Goal: Task Accomplishment & Management: Manage account settings

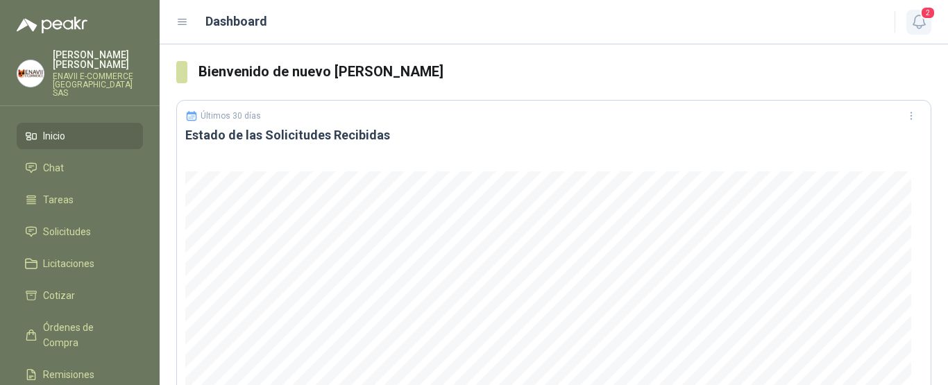
click at [925, 19] on span "2" at bounding box center [927, 12] width 15 height 13
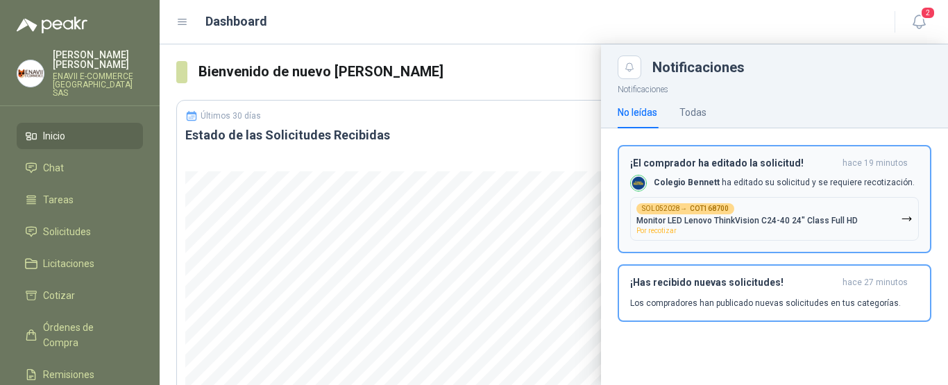
click at [786, 181] on p "Colegio Bennett ha editado su solicitud y se requiere recotización." at bounding box center [784, 183] width 261 height 12
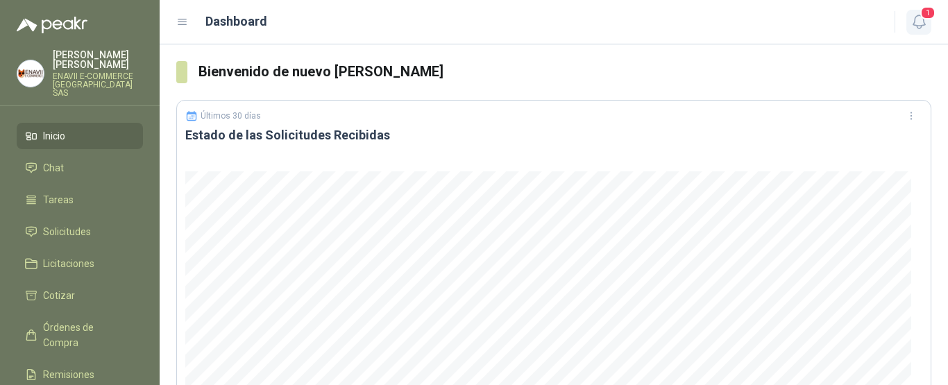
click at [923, 24] on icon "button" at bounding box center [918, 21] width 17 height 17
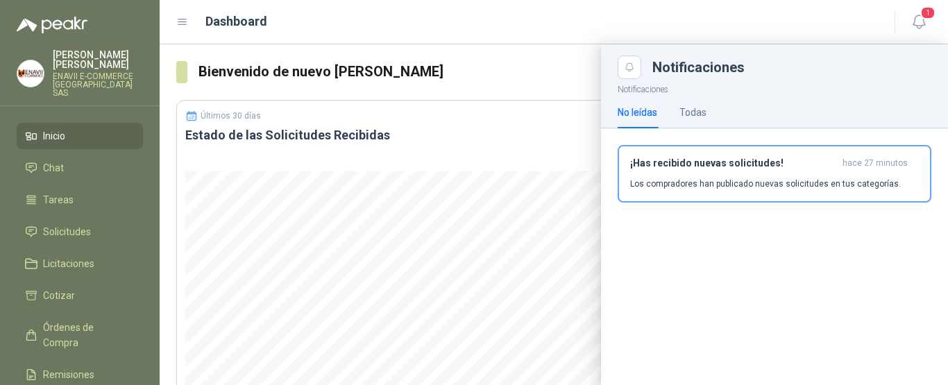
click at [493, 11] on div "Dashboard 1" at bounding box center [553, 22] width 755 height 22
click at [703, 109] on div "Todas" at bounding box center [692, 112] width 27 height 15
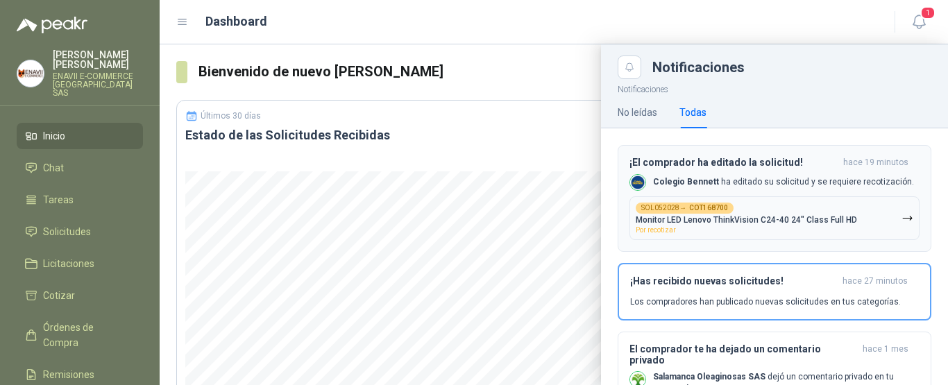
click at [790, 210] on div "SOL052028 → COT168700 Monitor LED Lenovo ThinkVision C24-40 24" Class Full HD P…" at bounding box center [745, 218] width 221 height 31
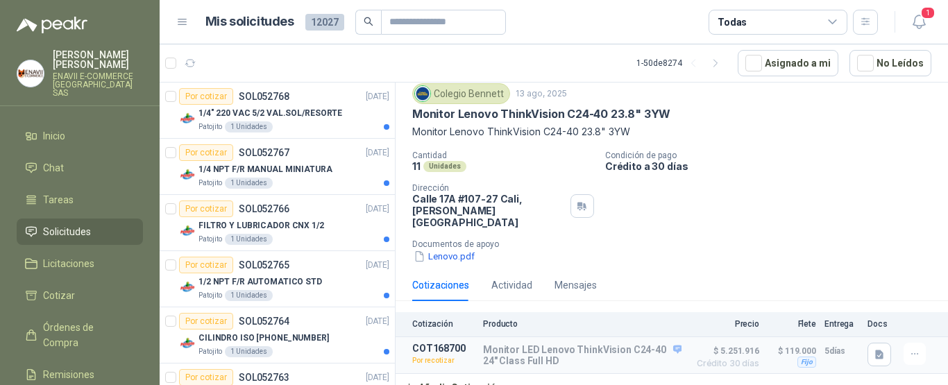
scroll to position [44, 0]
click at [909, 348] on icon "button" at bounding box center [915, 354] width 12 height 12
click at [853, 314] on button "Re-cotizar" at bounding box center [886, 311] width 111 height 22
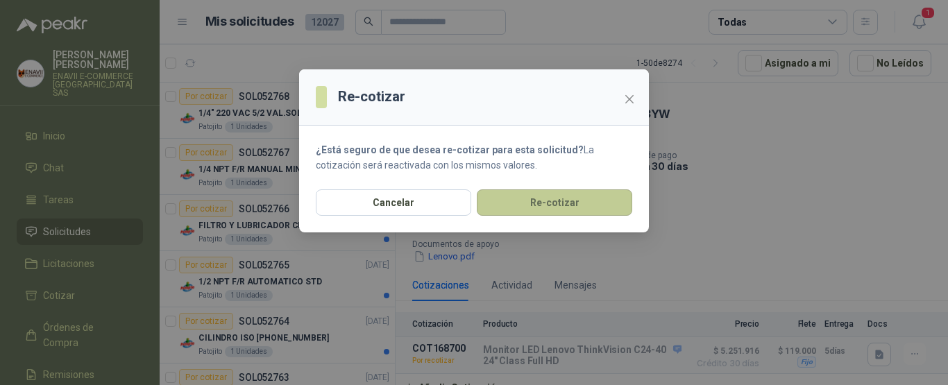
click at [553, 210] on button "Re-cotizar" at bounding box center [554, 202] width 155 height 26
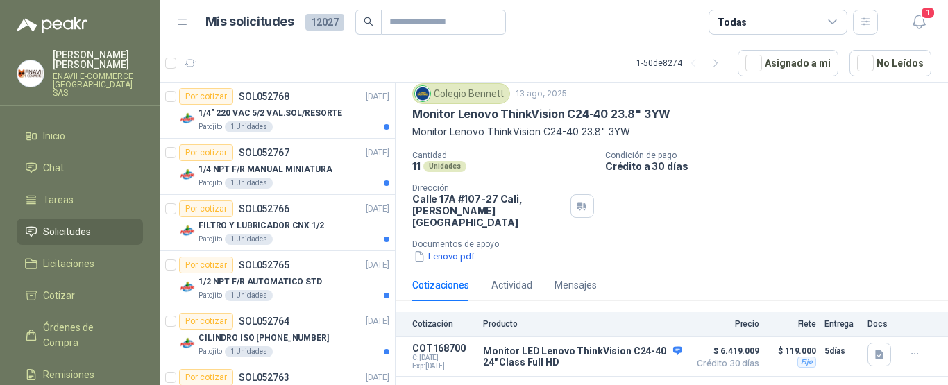
scroll to position [47, 0]
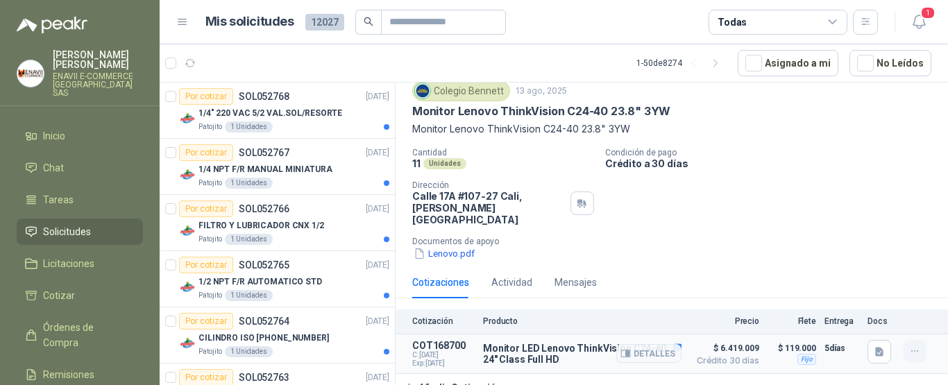
click at [911, 350] on icon "button" at bounding box center [914, 350] width 6 height 1
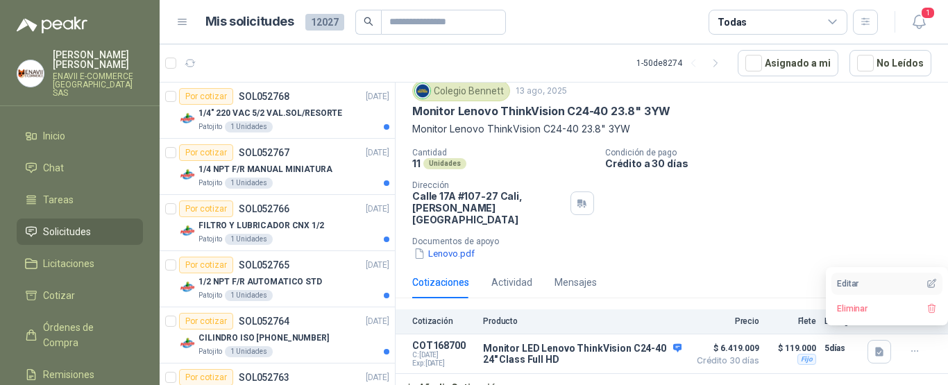
click at [872, 284] on button "Editar" at bounding box center [886, 284] width 111 height 22
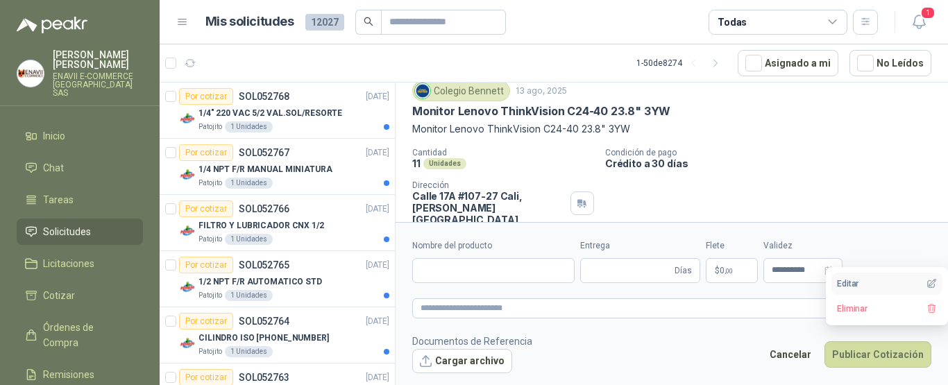
type input "**********"
type input "*"
type textarea "**********"
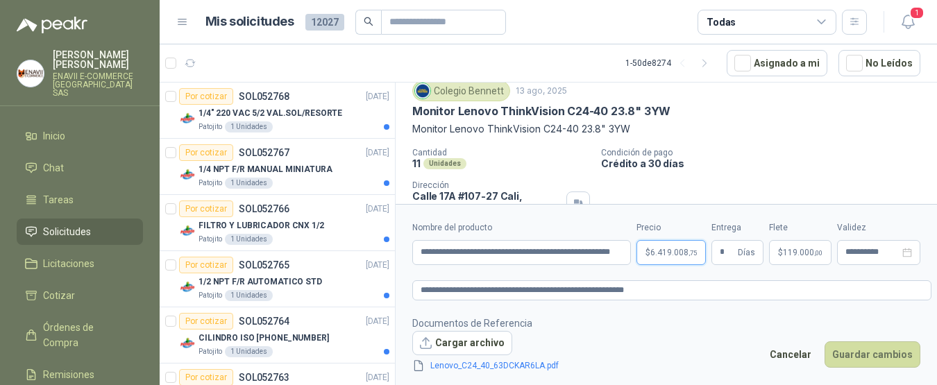
click at [676, 248] on body "Fabian Eduardo Barragan Castro ENAVII E-COMMERCE COLOMBIA SAS Inicio Chat Tarea…" at bounding box center [468, 192] width 937 height 385
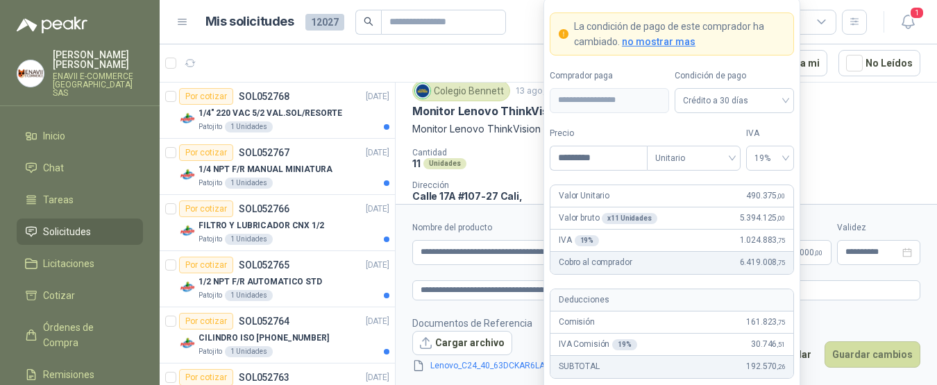
click at [836, 139] on div "Colegio Bennett 13 ago, 2025 Monitor Lenovo ThinkVision C24-40 23.8" 3YW Monit…" at bounding box center [666, 170] width 508 height 180
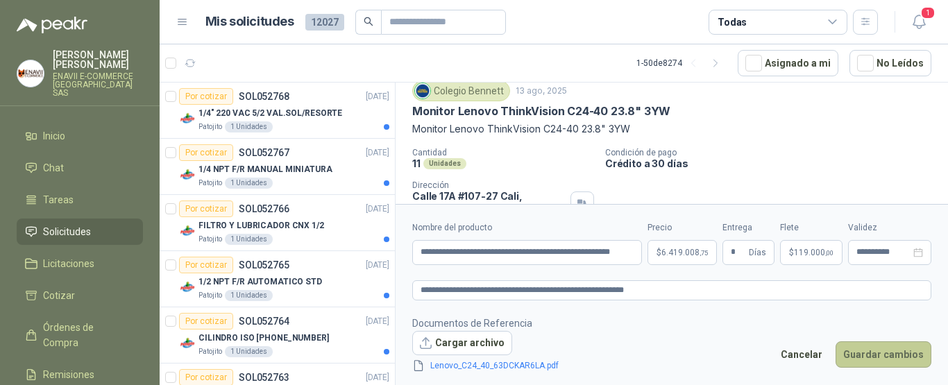
click at [876, 354] on button "Guardar cambios" at bounding box center [883, 354] width 96 height 26
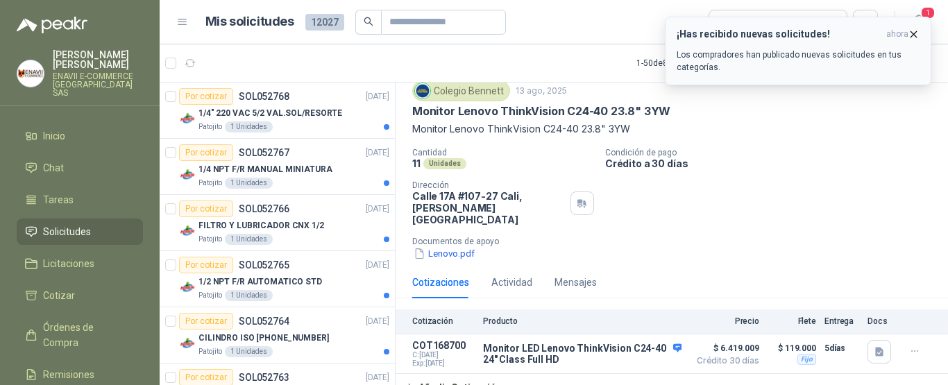
click at [916, 36] on icon "button" at bounding box center [913, 34] width 12 height 12
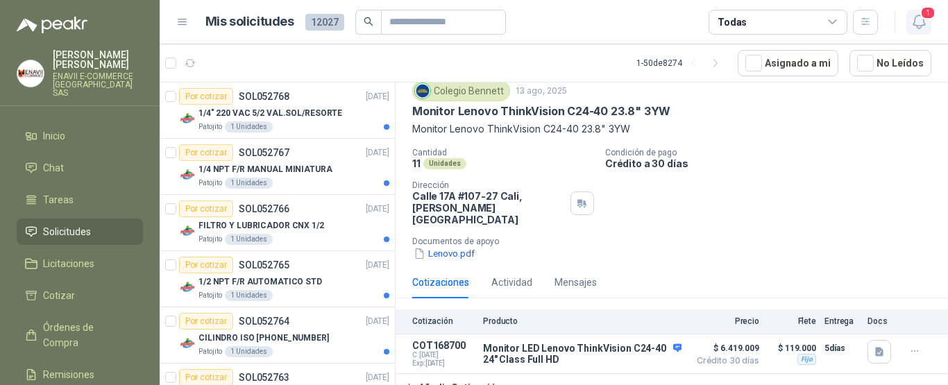
click at [921, 19] on icon "button" at bounding box center [918, 21] width 17 height 17
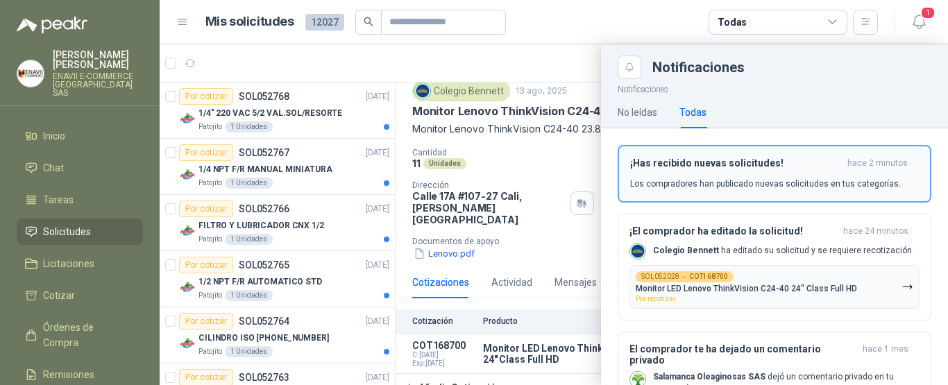
click at [787, 171] on div "¡Has recibido nuevas solicitudes! hace 2 minutos Los compradores han publicado …" at bounding box center [774, 173] width 289 height 33
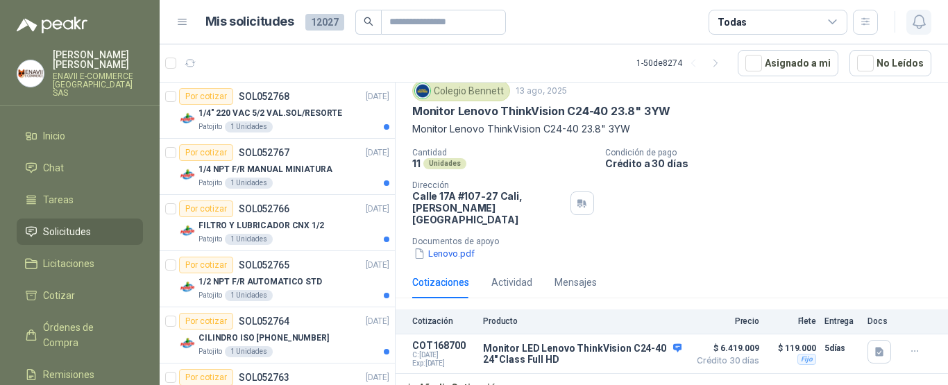
click at [917, 25] on icon "button" at bounding box center [918, 21] width 17 height 17
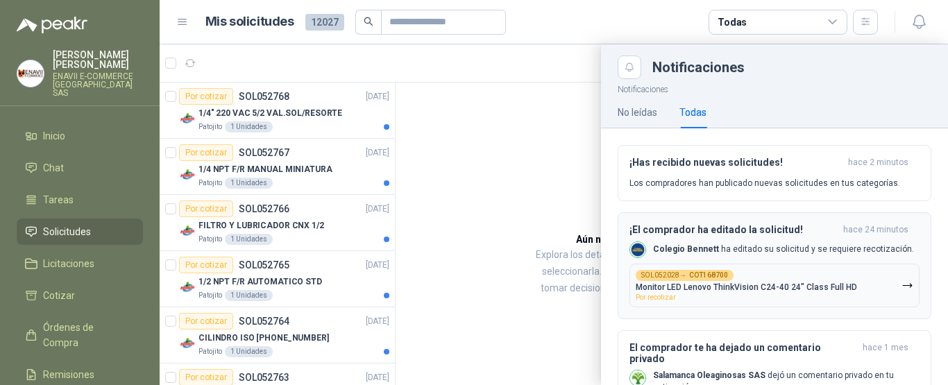
click at [741, 264] on button "SOL052028 → COT168700 Monitor LED Lenovo ThinkVision C24-40 24" Class Full HD P…" at bounding box center [774, 286] width 290 height 44
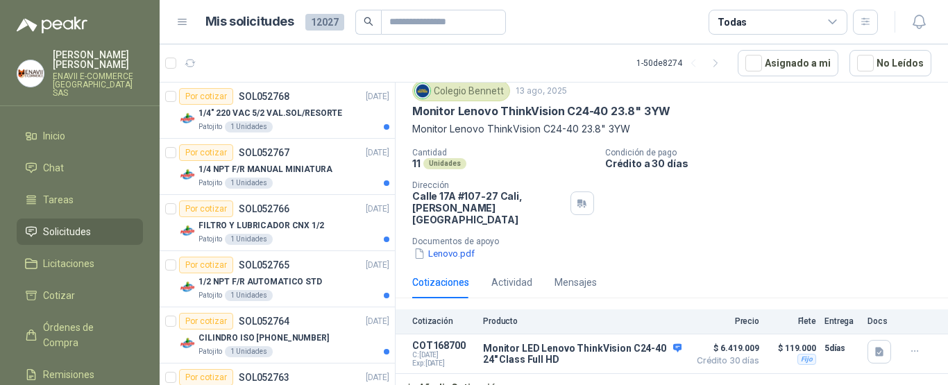
scroll to position [47, 0]
click at [519, 275] on div "Actividad" at bounding box center [511, 282] width 41 height 15
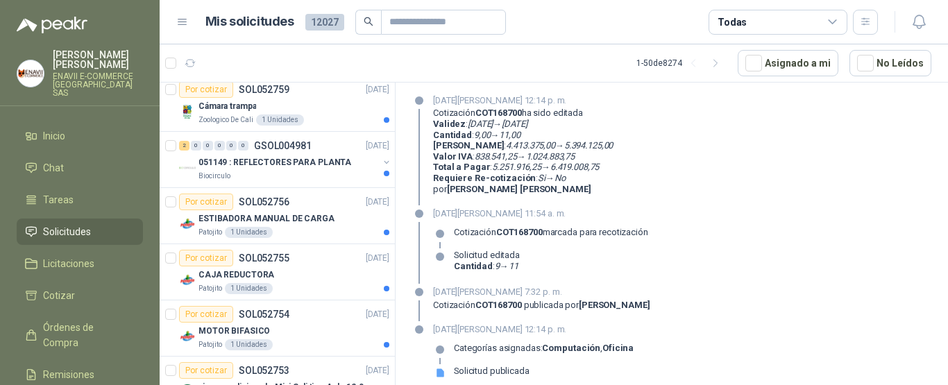
scroll to position [515, 0]
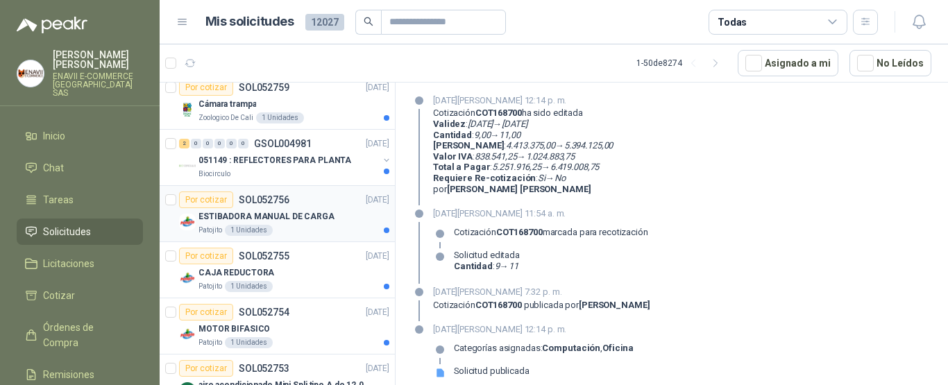
click at [323, 225] on div "Patojito 1 Unidades" at bounding box center [293, 230] width 191 height 11
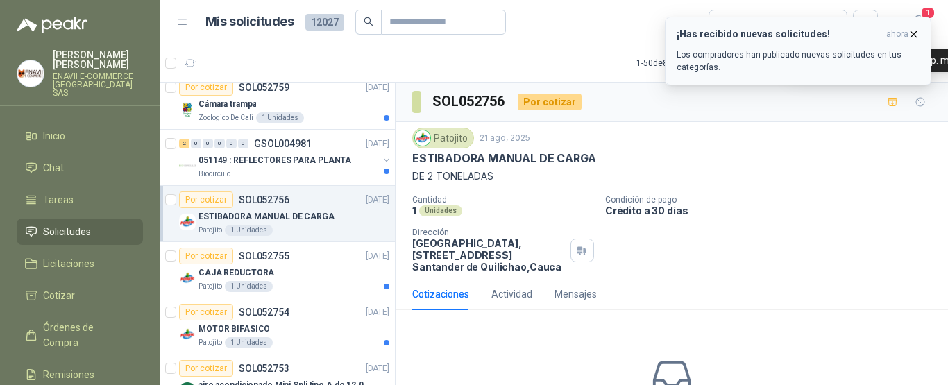
click at [911, 32] on icon "button" at bounding box center [914, 34] width 6 height 6
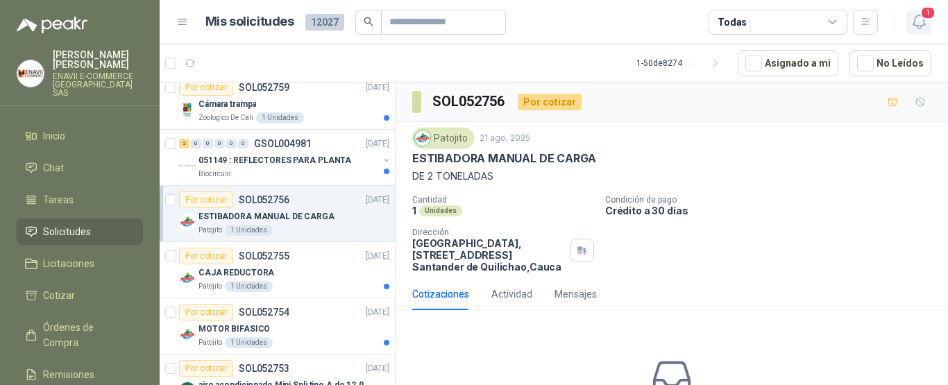
click at [917, 26] on icon "button" at bounding box center [918, 21] width 17 height 17
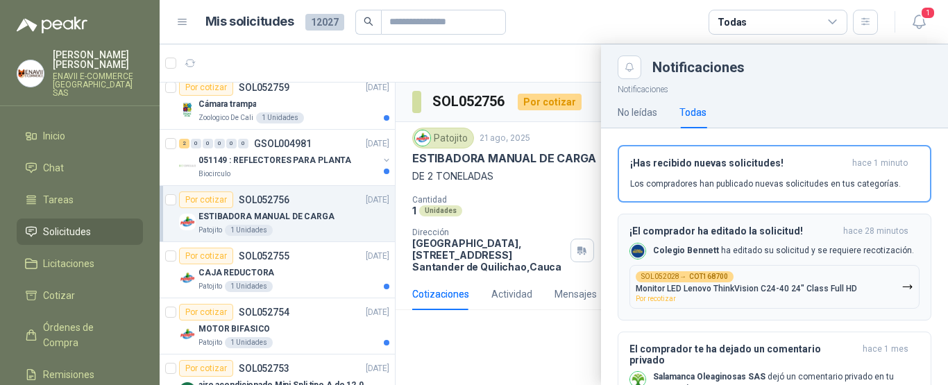
click at [776, 244] on div "Colegio Bennett ha editado su solicitud y se requiere recotización." at bounding box center [771, 251] width 284 height 17
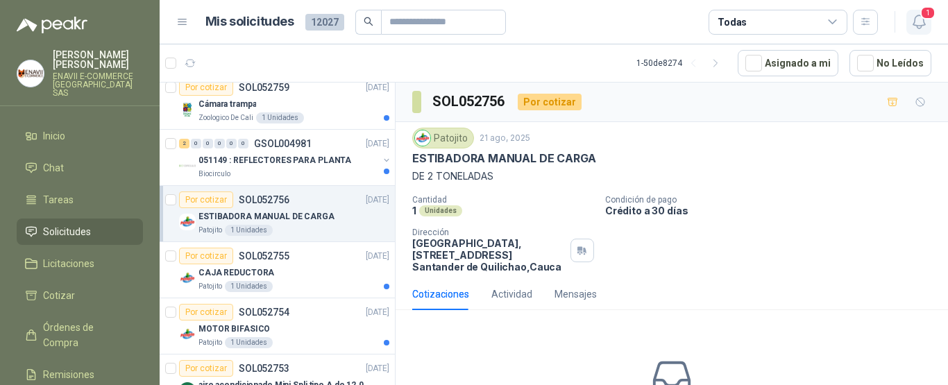
click at [920, 21] on icon "button" at bounding box center [918, 21] width 17 height 17
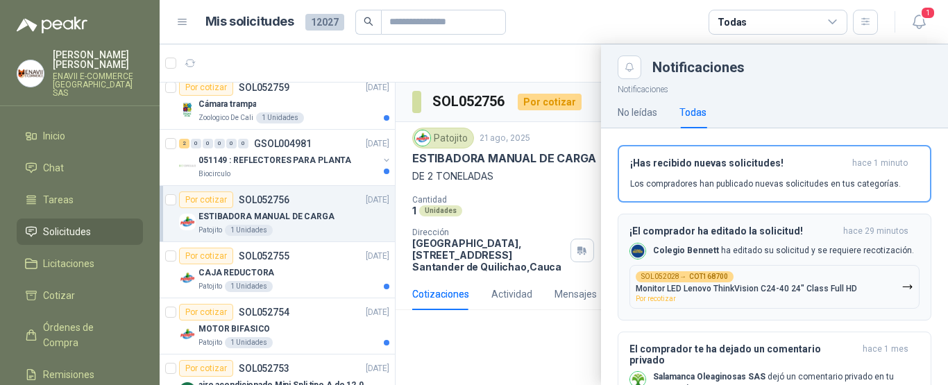
click at [726, 268] on button "SOL052028 → COT168700 Monitor LED Lenovo ThinkVision C24-40 24" Class Full HD P…" at bounding box center [774, 287] width 290 height 44
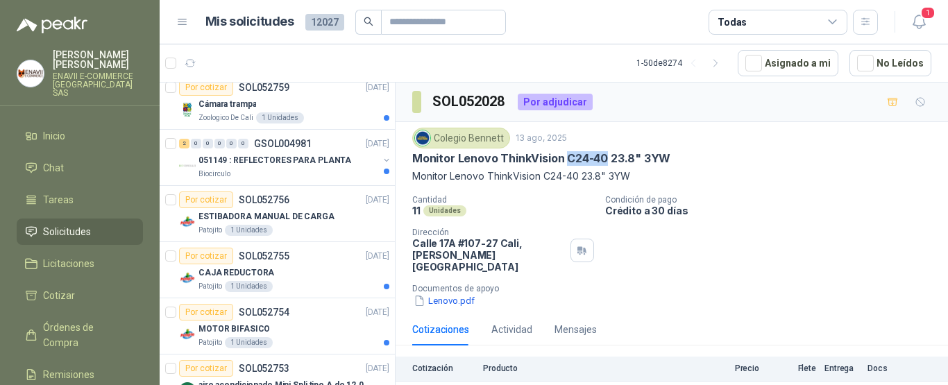
drag, startPoint x: 606, startPoint y: 156, endPoint x: 565, endPoint y: 156, distance: 40.9
click at [565, 156] on p "Monitor Lenovo ThinkVision C24-40 23.8" 3YW" at bounding box center [541, 158] width 258 height 15
copy p "C24-40"
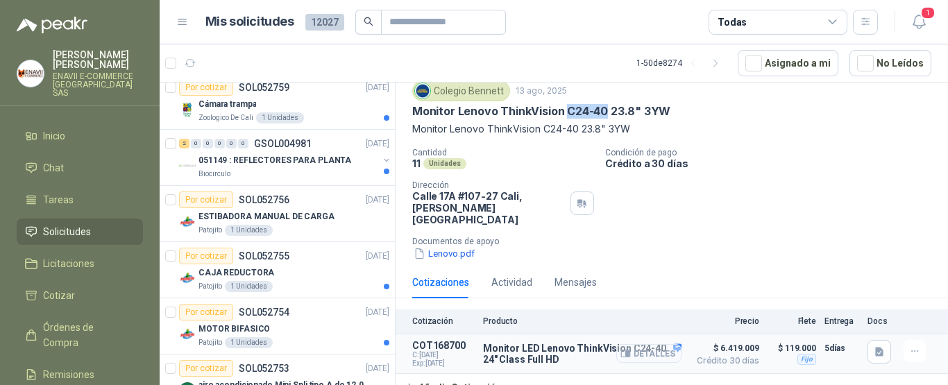
click at [645, 344] on button "Detalles" at bounding box center [648, 353] width 65 height 19
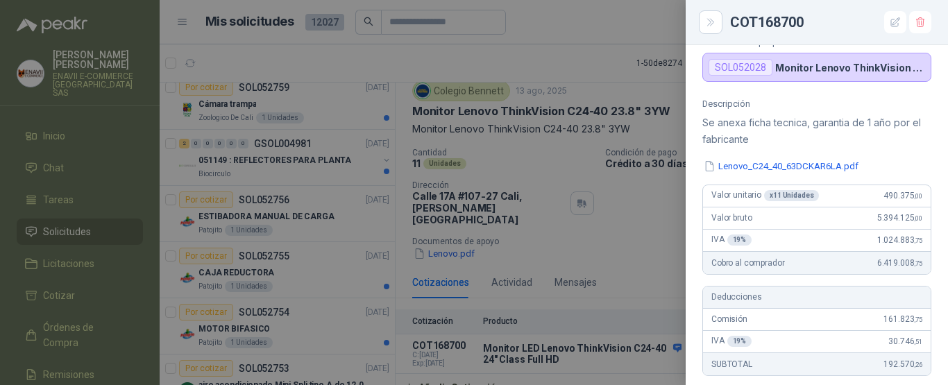
scroll to position [76, 0]
click at [520, 68] on div at bounding box center [474, 192] width 948 height 385
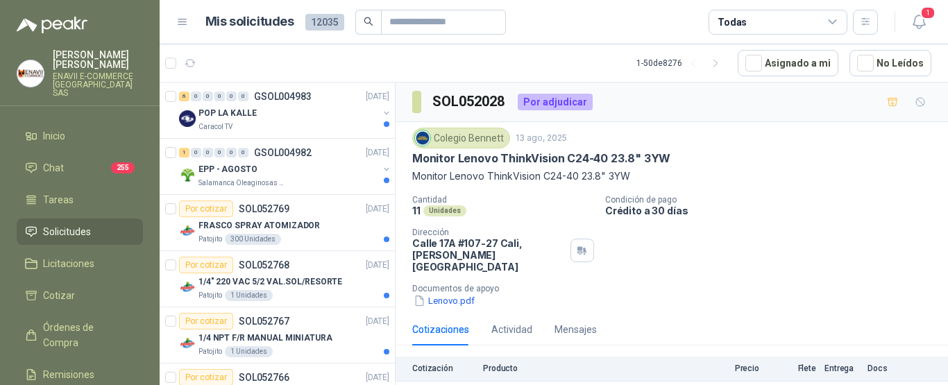
scroll to position [47, 0]
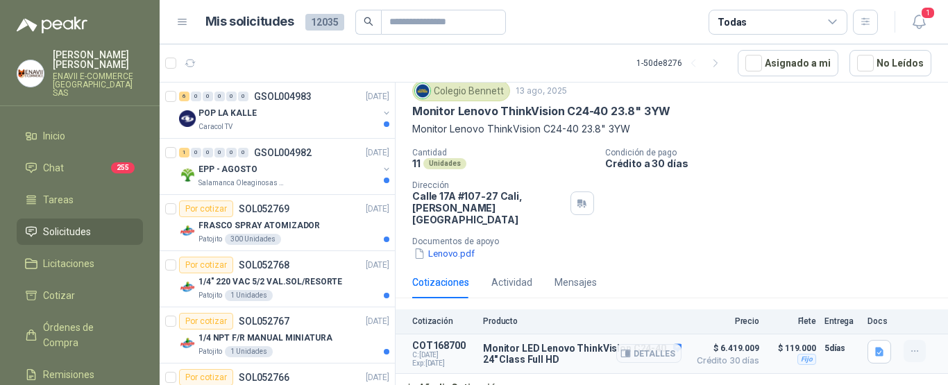
click at [909, 345] on icon "button" at bounding box center [915, 351] width 12 height 12
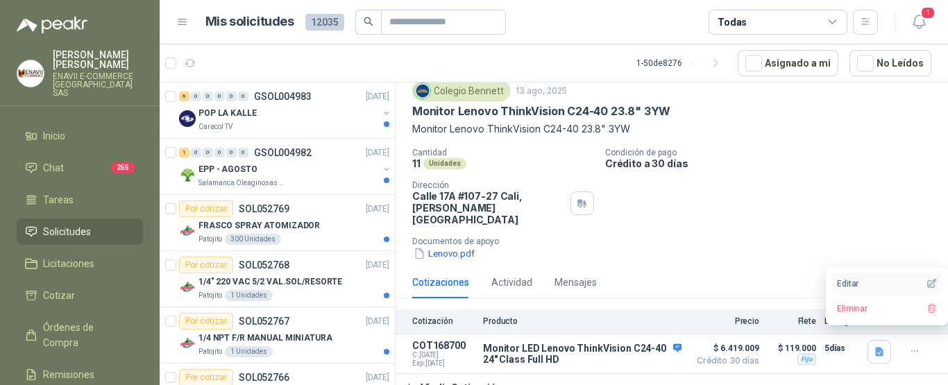
click at [862, 280] on button "Editar" at bounding box center [886, 284] width 111 height 22
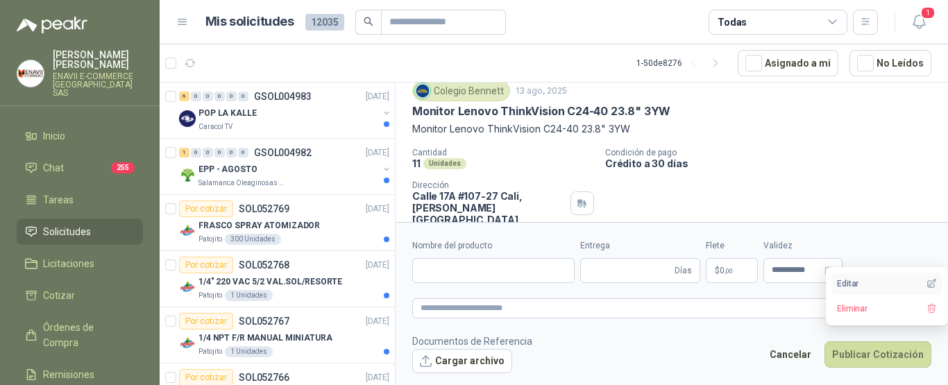
type input "**********"
type input "*"
type textarea "**********"
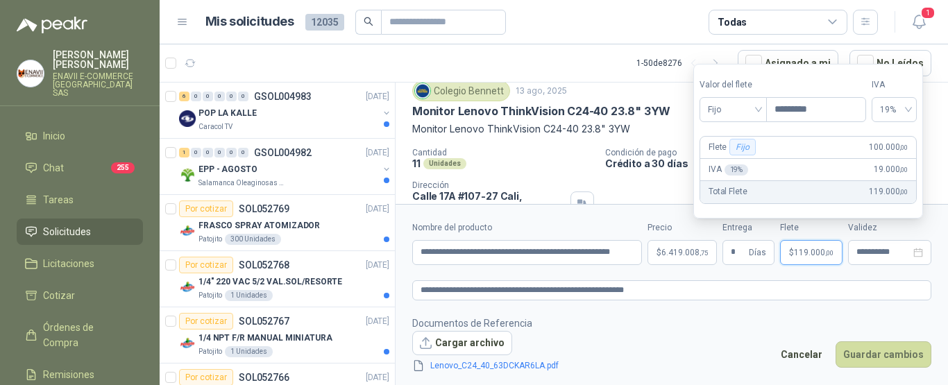
click at [827, 250] on span ",00" at bounding box center [829, 253] width 8 height 8
click at [795, 110] on input "*********" at bounding box center [816, 110] width 99 height 24
type input "*********"
click at [833, 230] on label "Flete" at bounding box center [811, 227] width 62 height 13
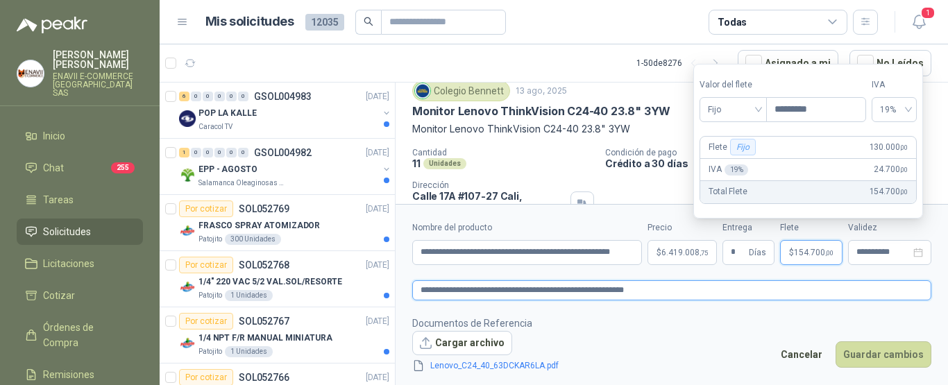
click at [830, 280] on textarea "**********" at bounding box center [671, 290] width 519 height 20
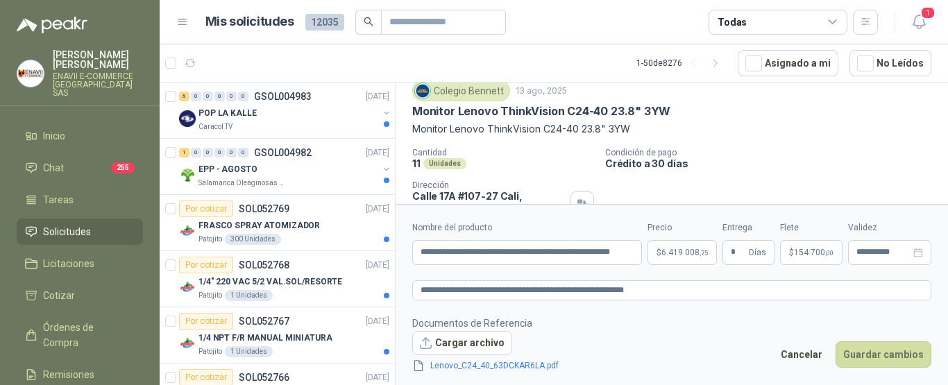
click at [698, 255] on body "[PERSON_NAME] ENAVII E-COMMERCE [GEOGRAPHIC_DATA] SAS Inicio Chat 255 Tareas So…" at bounding box center [474, 192] width 948 height 385
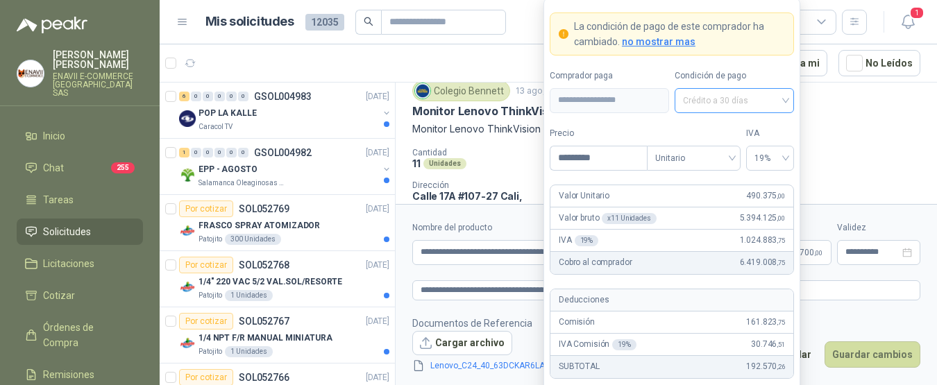
click at [725, 105] on span "Crédito a 30 días" at bounding box center [734, 100] width 103 height 21
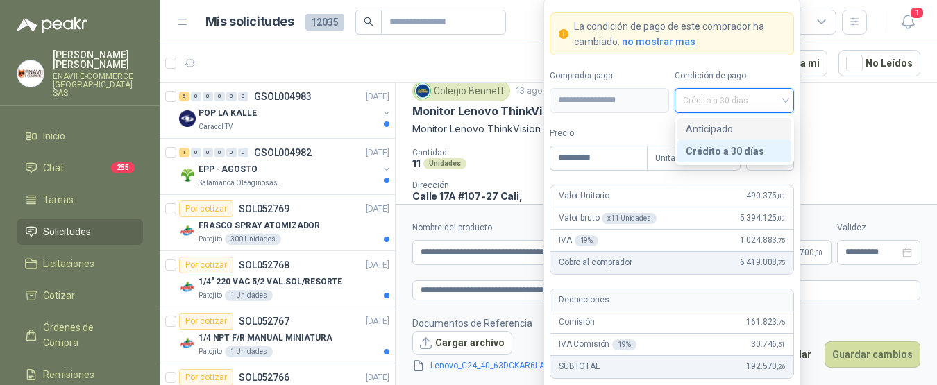
click at [713, 123] on div "Anticipado" at bounding box center [733, 128] width 97 height 15
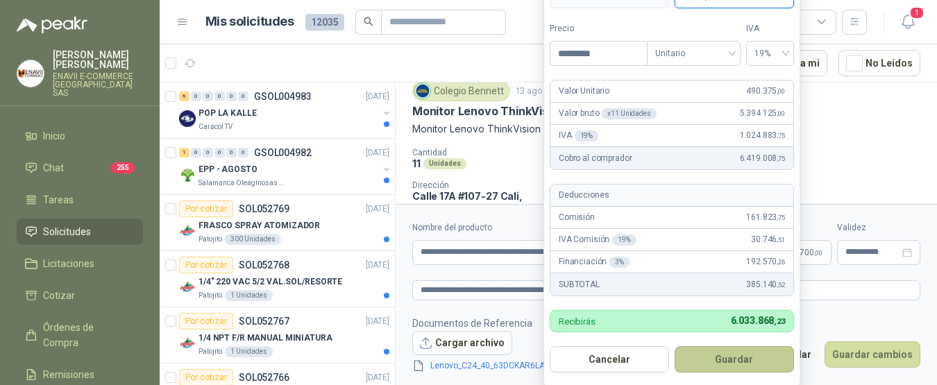
click at [729, 359] on button "Guardar" at bounding box center [733, 359] width 119 height 26
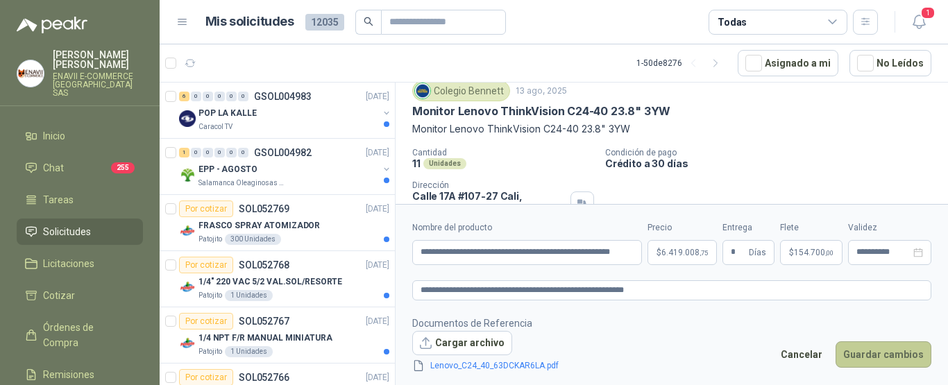
click at [893, 351] on button "Guardar cambios" at bounding box center [883, 354] width 96 height 26
